Goal: Task Accomplishment & Management: Complete application form

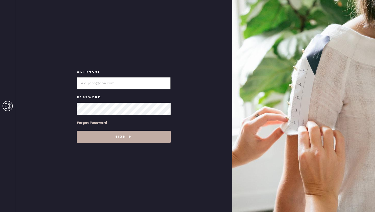
type input "reformationwilliamsburg"
click at [113, 140] on button "Sign in" at bounding box center [124, 137] width 94 height 12
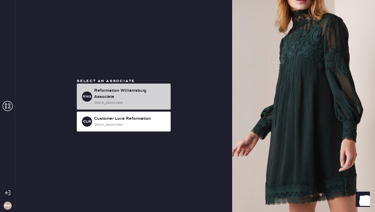
click at [134, 88] on div "Reformation Williamsburg Associate" at bounding box center [130, 94] width 72 height 12
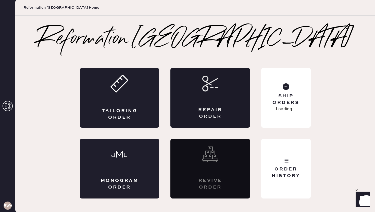
click at [210, 112] on div "Repair Order" at bounding box center [210, 113] width 39 height 13
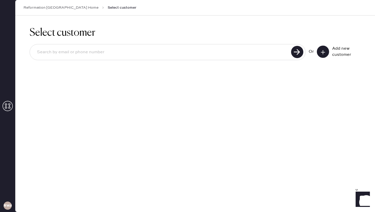
click at [202, 47] on input at bounding box center [161, 52] width 256 height 12
click at [284, 128] on div "Select customer Or Add new customer" at bounding box center [194, 114] width 359 height 197
click at [322, 47] on button at bounding box center [323, 52] width 12 height 12
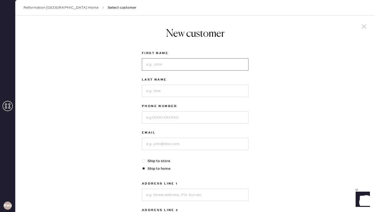
click at [179, 59] on input at bounding box center [195, 64] width 107 height 12
click at [103, 88] on div "New customer First Name Last Name Phone Number Email Ship to store Ship to home…" at bounding box center [194, 174] width 359 height 316
click at [151, 65] on input at bounding box center [195, 64] width 107 height 12
type input "[PERSON_NAME]"
click at [152, 87] on input at bounding box center [195, 91] width 107 height 12
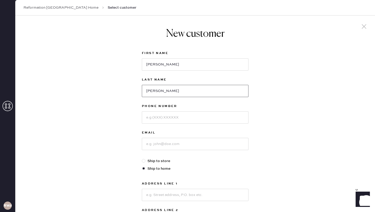
type input "[PERSON_NAME]"
click at [155, 116] on input at bounding box center [195, 117] width 107 height 12
type input "2027319516"
click at [155, 139] on input at bounding box center [195, 144] width 107 height 12
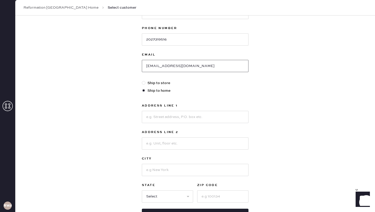
scroll to position [77, 0]
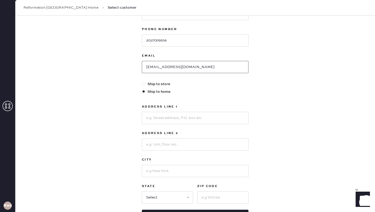
type input "[EMAIL_ADDRESS][DOMAIN_NAME]"
click at [162, 118] on input at bounding box center [195, 118] width 107 height 12
click at [210, 95] on div "First Name [PERSON_NAME] Last Name [PERSON_NAME] Phone Number 2027319516 Email …" at bounding box center [195, 97] width 107 height 249
click at [162, 120] on input at bounding box center [195, 118] width 107 height 12
type input "[STREET_ADDRESS]"
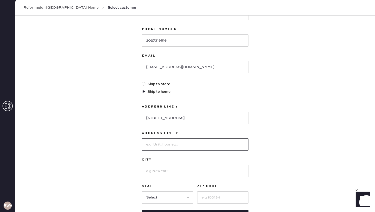
click at [165, 144] on input at bounding box center [195, 144] width 107 height 12
type input "33F"
click at [164, 170] on input at bounding box center [195, 171] width 107 height 12
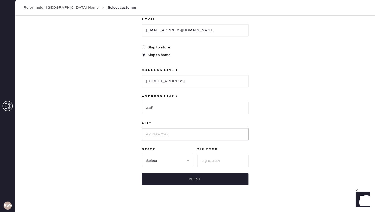
scroll to position [114, 0]
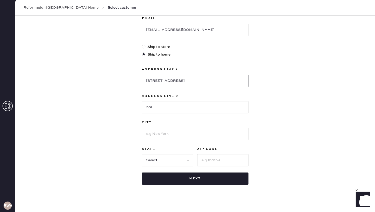
drag, startPoint x: 174, startPoint y: 84, endPoint x: 130, endPoint y: 83, distance: 44.1
click at [130, 83] on div "New customer First Name [PERSON_NAME] Last Name [PERSON_NAME] Phone Number 2027…" at bounding box center [194, 59] width 359 height 316
type input "[STREET_ADDRESS]"
drag, startPoint x: 164, startPoint y: 107, endPoint x: 138, endPoint y: 107, distance: 26.0
click at [138, 107] on div "New customer First Name [PERSON_NAME] Last Name [PERSON_NAME] Phone Number 2027…" at bounding box center [195, 49] width 115 height 296
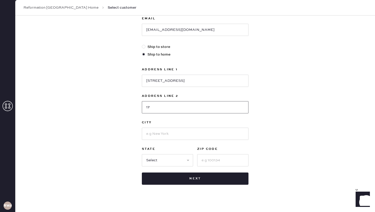
type input "17"
click at [151, 131] on input at bounding box center [195, 134] width 107 height 12
type input "[US_STATE]"
click at [151, 162] on select "Select AK AL AR AZ CA CO CT [GEOGRAPHIC_DATA] DE FL [GEOGRAPHIC_DATA] HI [GEOGR…" at bounding box center [167, 160] width 51 height 12
select select "NY"
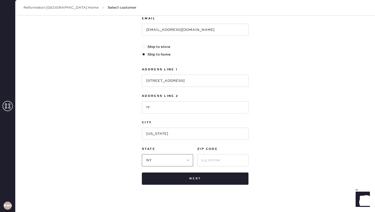
click at [142, 154] on select "Select AK AL AR AZ CA CO CT [GEOGRAPHIC_DATA] DE FL [GEOGRAPHIC_DATA] HI [GEOGR…" at bounding box center [167, 160] width 51 height 12
click at [215, 158] on input at bounding box center [222, 160] width 51 height 12
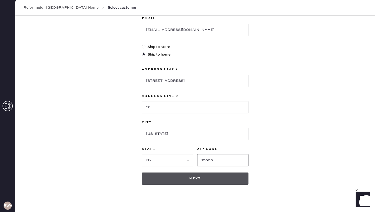
type input "10003"
click at [206, 177] on button "Next" at bounding box center [195, 179] width 107 height 12
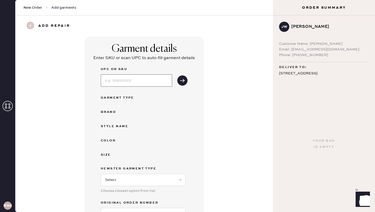
click at [131, 82] on input at bounding box center [136, 80] width 71 height 12
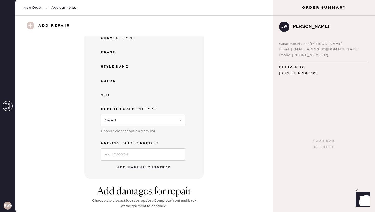
scroll to position [60, 0]
click at [131, 168] on button "Add manually instead" at bounding box center [144, 167] width 60 height 10
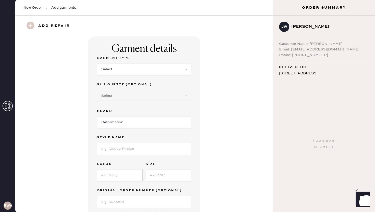
scroll to position [1, 0]
click at [134, 63] on select "Select Basic Skirt Jeans Leggings Pants Shorts Basic Sleeved Dress Basic Sleeve…" at bounding box center [144, 69] width 94 height 12
select select "7"
click at [97, 63] on select "Select Basic Skirt Jeans Leggings Pants Shorts Basic Sleeved Dress Basic Sleeve…" at bounding box center [144, 69] width 94 height 12
click at [151, 93] on select "Select Maxi Dress Midi Dress Mini Dress Other" at bounding box center [144, 95] width 94 height 12
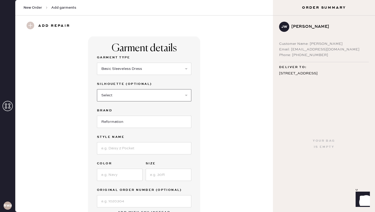
select select "33"
click at [97, 89] on select "Select Maxi Dress Midi Dress Mini Dress Other" at bounding box center [144, 95] width 94 height 12
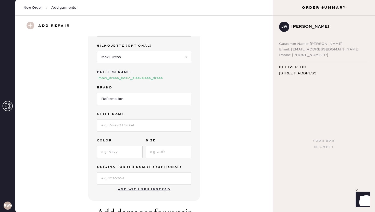
scroll to position [39, 0]
click at [130, 128] on input at bounding box center [144, 125] width 94 height 12
click at [135, 159] on div "Garment Type Select Basic Skirt Jeans Leggings Pants Shorts Basic Sleeved Dress…" at bounding box center [144, 100] width 94 height 168
click at [133, 152] on input at bounding box center [120, 152] width 46 height 12
click at [115, 123] on input "[PERSON_NAME]" at bounding box center [144, 125] width 94 height 12
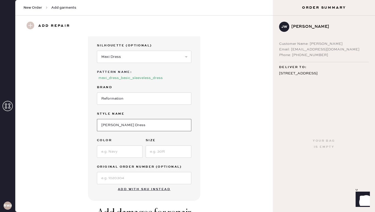
type input "[PERSON_NAME] Dress"
click at [115, 150] on input at bounding box center [120, 152] width 46 height 12
type input "Honeyglow"
click at [160, 153] on input at bounding box center [169, 152] width 46 height 12
type input "4"
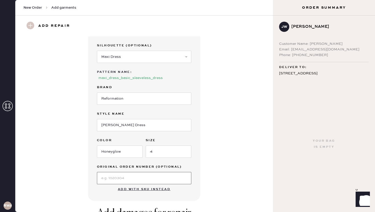
click at [140, 180] on input at bounding box center [144, 178] width 94 height 12
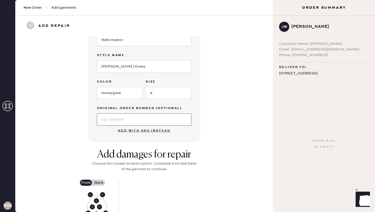
scroll to position [131, 0]
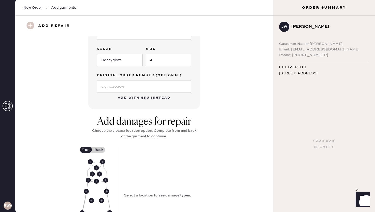
click at [83, 121] on div "Add damages for repair Choose the closest location option. Complete front and b…" at bounding box center [143, 195] width 239 height 158
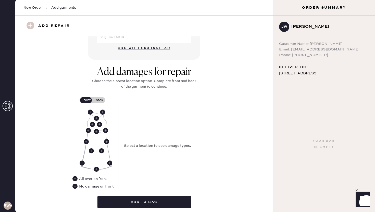
scroll to position [183, 0]
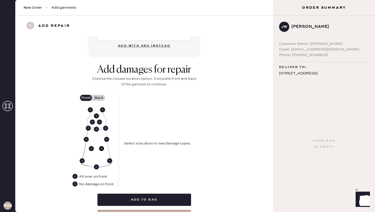
click at [98, 94] on div "Add damages for repair Choose the closest location option. Complete front and b…" at bounding box center [143, 79] width 107 height 31
click at [98, 98] on label "Back" at bounding box center [98, 98] width 13 height 6
click at [99, 98] on input "Back" at bounding box center [99, 98] width 0 height 0
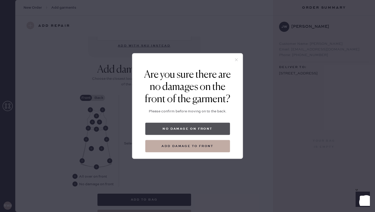
click at [178, 131] on button "No damage on front" at bounding box center [187, 129] width 85 height 12
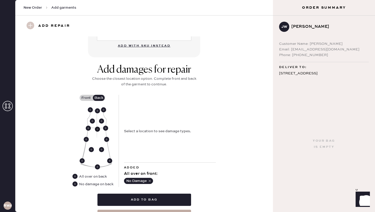
click at [98, 129] on use at bounding box center [97, 129] width 5 height 5
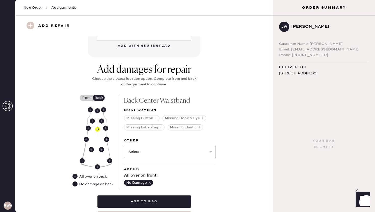
click at [176, 152] on select "Select Broken / Ripped Hem Broken Beads Broken Belt Loop Broken Button Broken C…" at bounding box center [170, 152] width 92 height 12
select select "2027"
click at [124, 146] on select "Select Broken / Ripped Hem Broken Beads Broken Belt Loop Broken Button Broken C…" at bounding box center [170, 152] width 92 height 12
select select
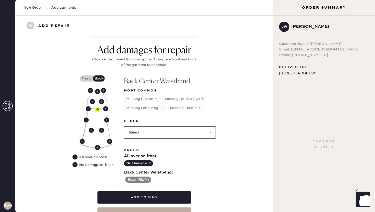
scroll to position [204, 0]
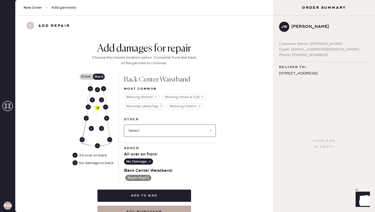
click at [156, 130] on select "Select Broken / Ripped Hem Broken Beads Broken Belt Loop Broken Button Broken C…" at bounding box center [170, 131] width 92 height 12
click at [124, 125] on select "Select Broken / Ripped Hem Broken Beads Broken Belt Loop Broken Button Broken C…" at bounding box center [170, 131] width 92 height 12
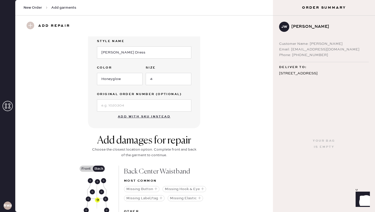
scroll to position [111, 0]
click at [145, 103] on input at bounding box center [144, 106] width 94 height 12
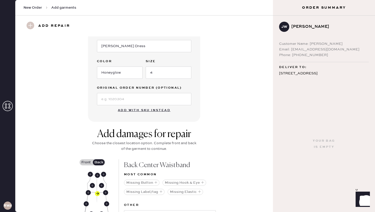
click at [181, 87] on label "Original Order Number (Optional)" at bounding box center [144, 88] width 94 height 6
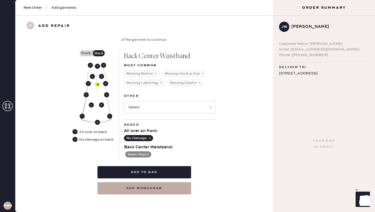
scroll to position [228, 0]
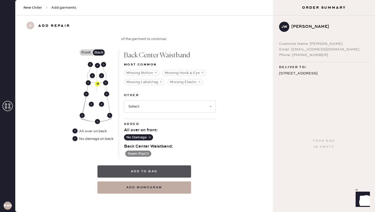
click at [168, 171] on button "Add to bag" at bounding box center [144, 171] width 94 height 12
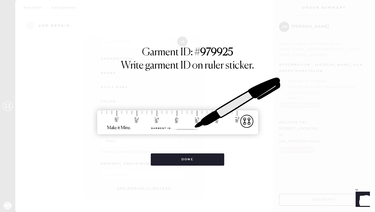
scroll to position [39, 0]
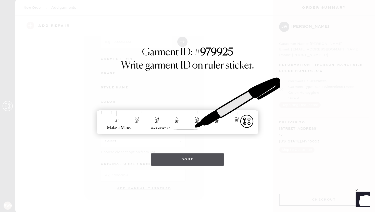
click at [185, 163] on button "Done" at bounding box center [188, 159] width 74 height 12
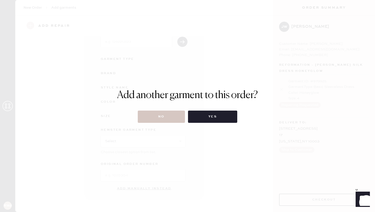
click at [169, 109] on div "Add another garment to this order? No Yes" at bounding box center [187, 106] width 141 height 34
click at [169, 113] on button "No" at bounding box center [161, 117] width 47 height 12
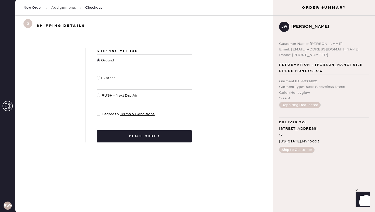
click at [101, 114] on div at bounding box center [100, 114] width 6 height 6
click at [97, 112] on input "I agree to Terms & Conditions" at bounding box center [97, 111] width 0 height 0
checkbox input "true"
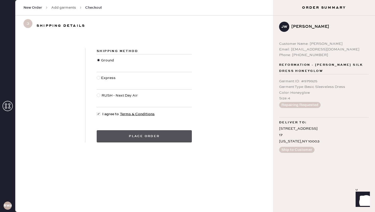
click at [141, 138] on button "Place order" at bounding box center [144, 136] width 95 height 12
